Goal: Task Accomplishment & Management: Manage account settings

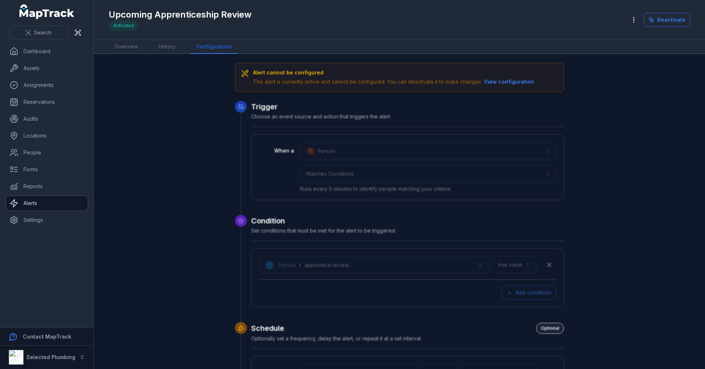
click at [48, 204] on link "Alerts" at bounding box center [47, 203] width 82 height 15
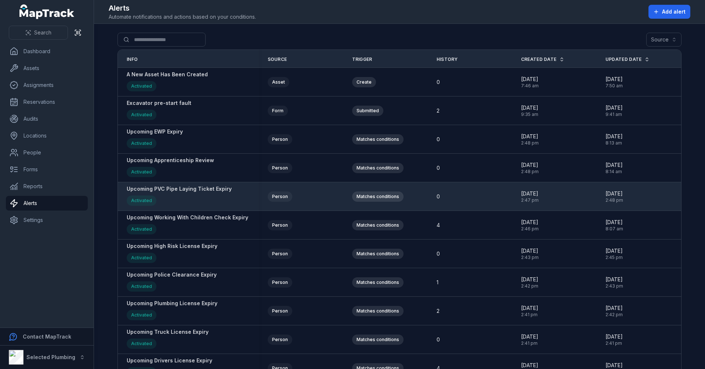
click at [188, 189] on strong "Upcoming PVC Pipe Laying Ticket Expiry" at bounding box center [179, 188] width 105 height 7
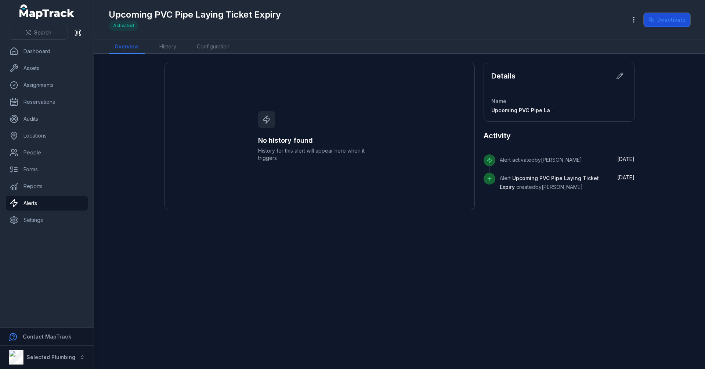
click at [686, 19] on button "Deactivate" at bounding box center [667, 20] width 47 height 14
